Goal: Find contact information: Find contact information

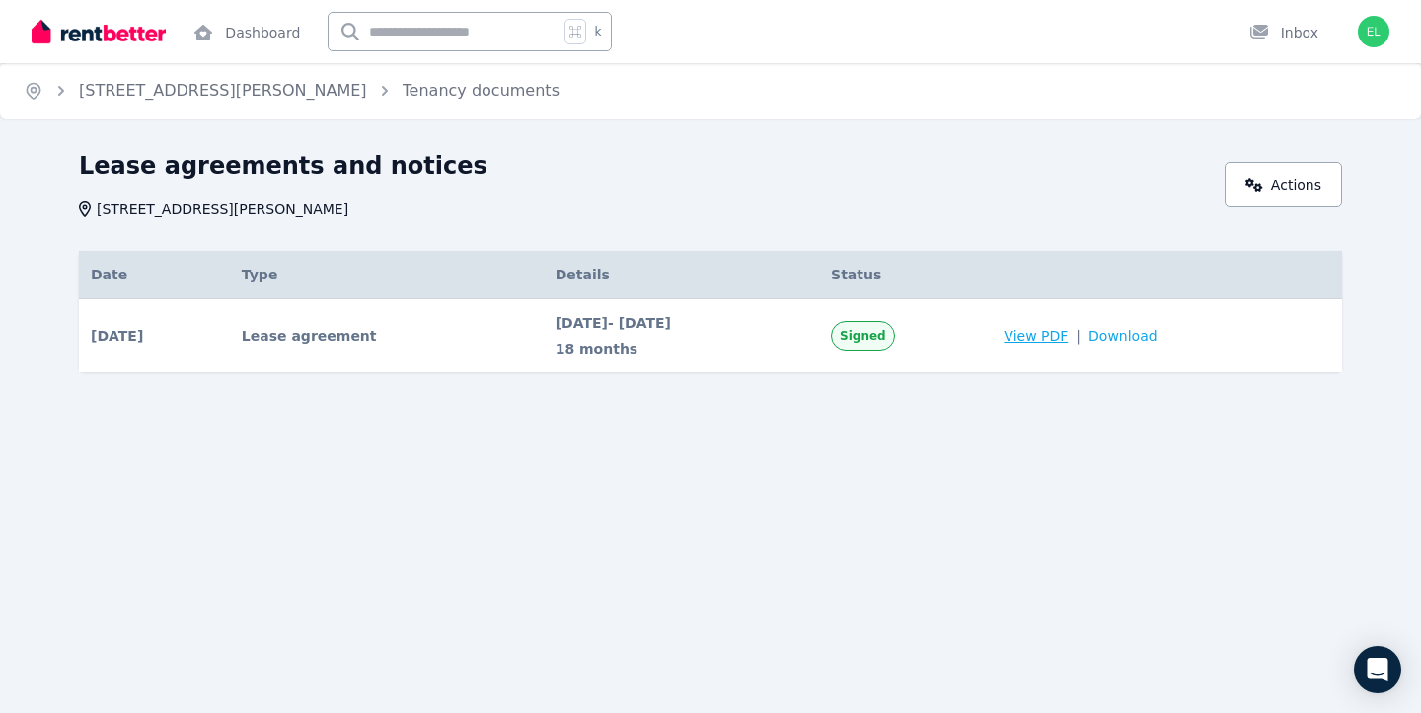
click at [1068, 333] on span "View PDF" at bounding box center [1036, 336] width 64 height 20
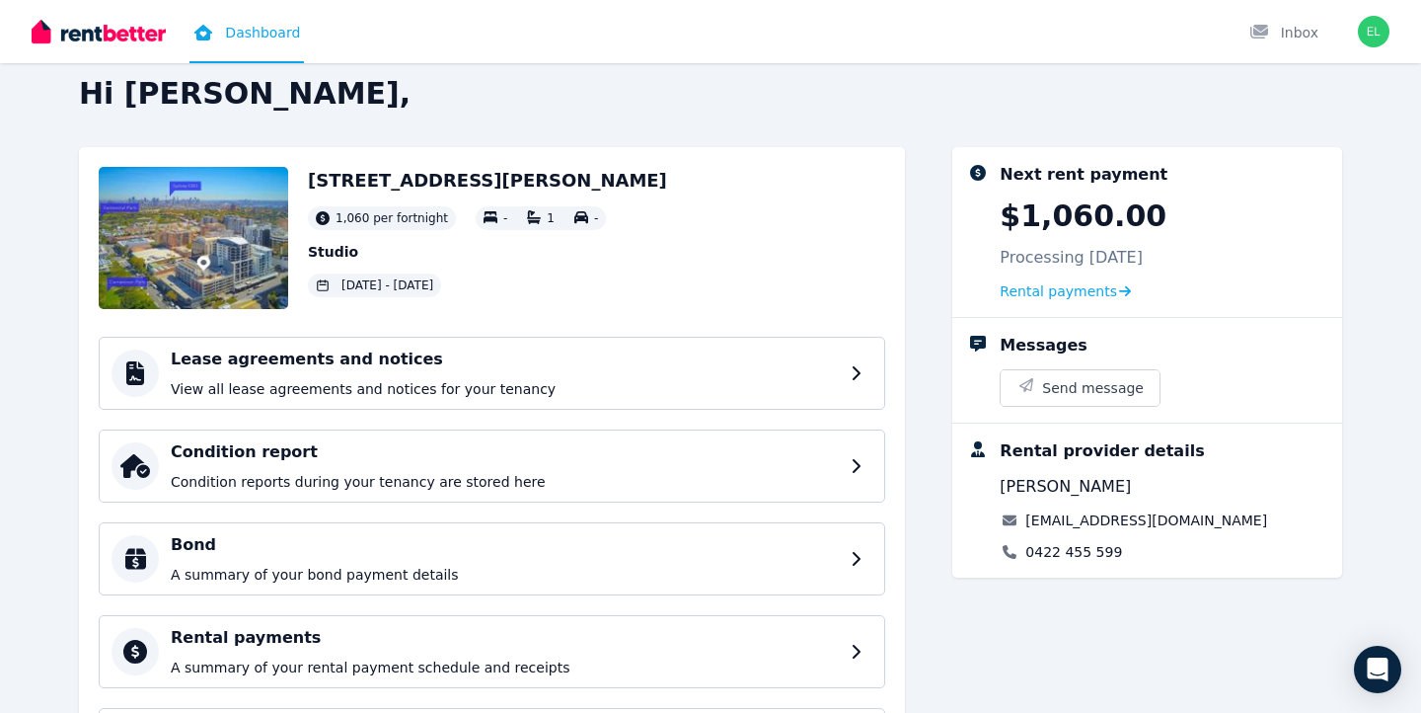
scroll to position [27, 0]
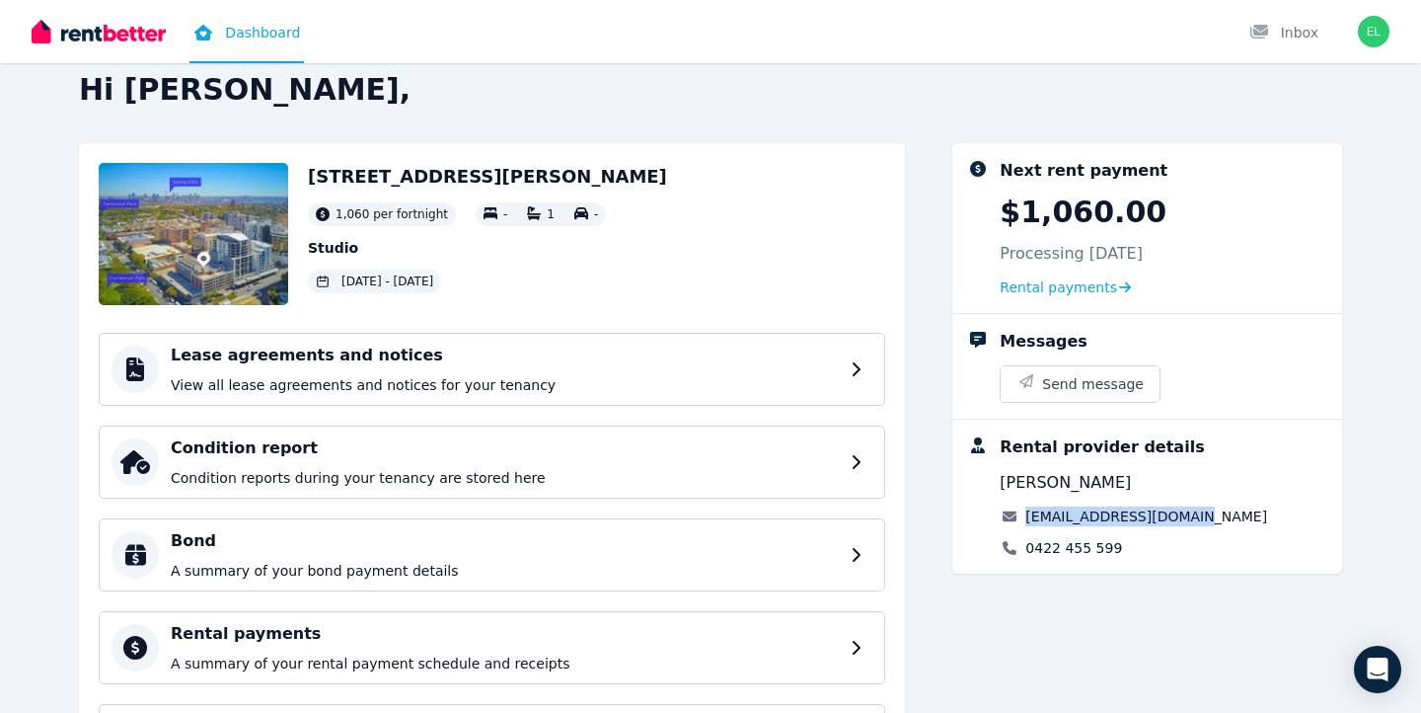
drag, startPoint x: 1196, startPoint y: 522, endPoint x: 1028, endPoint y: 521, distance: 167.8
click at [1028, 521] on div "Rental provider details Jing Qian solnewlander@gmail.com 0422 455 599" at bounding box center [1163, 496] width 327 height 122
copy link "solnewlander@gmail.com"
drag, startPoint x: 1125, startPoint y: 551, endPoint x: 1024, endPoint y: 547, distance: 100.7
click at [1025, 547] on div "0422 455 599" at bounding box center [1133, 548] width 267 height 20
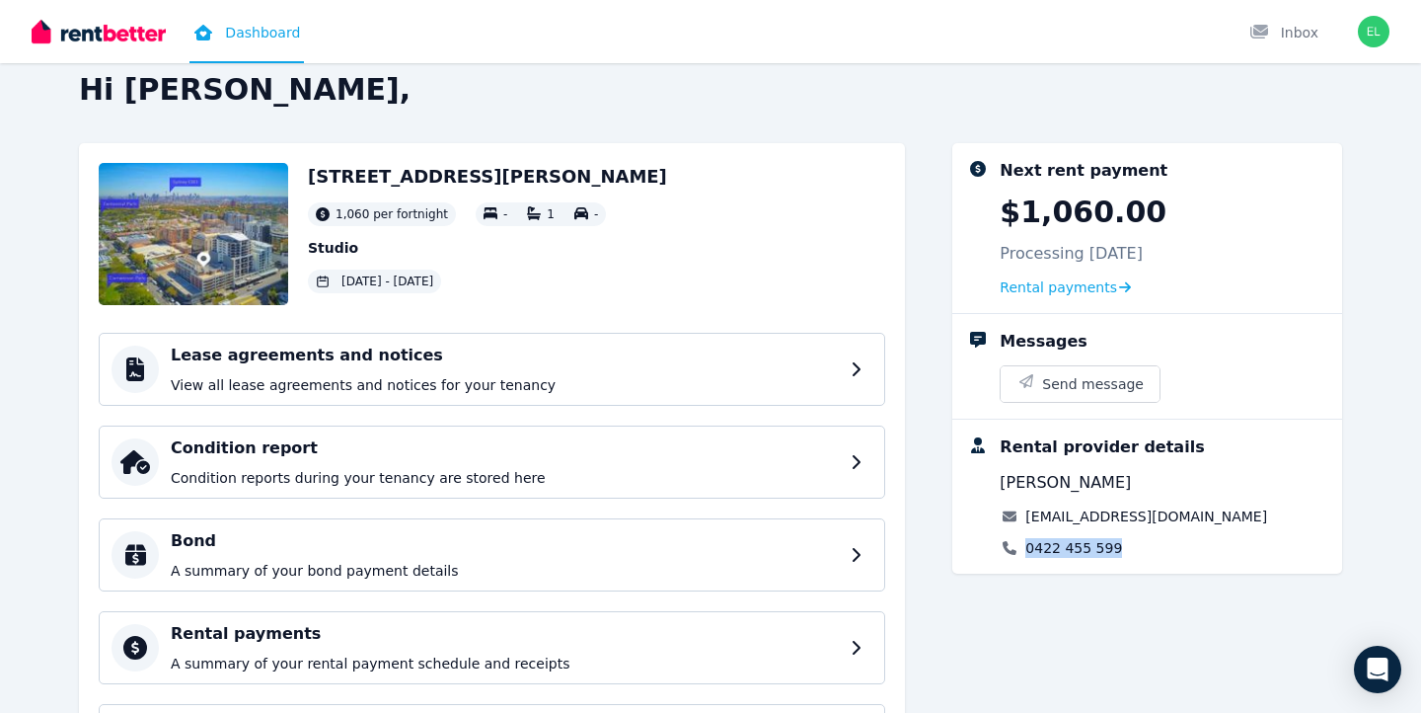
copy link "0422 455 599"
